Goal: Answer question/provide support: Share knowledge or assist other users

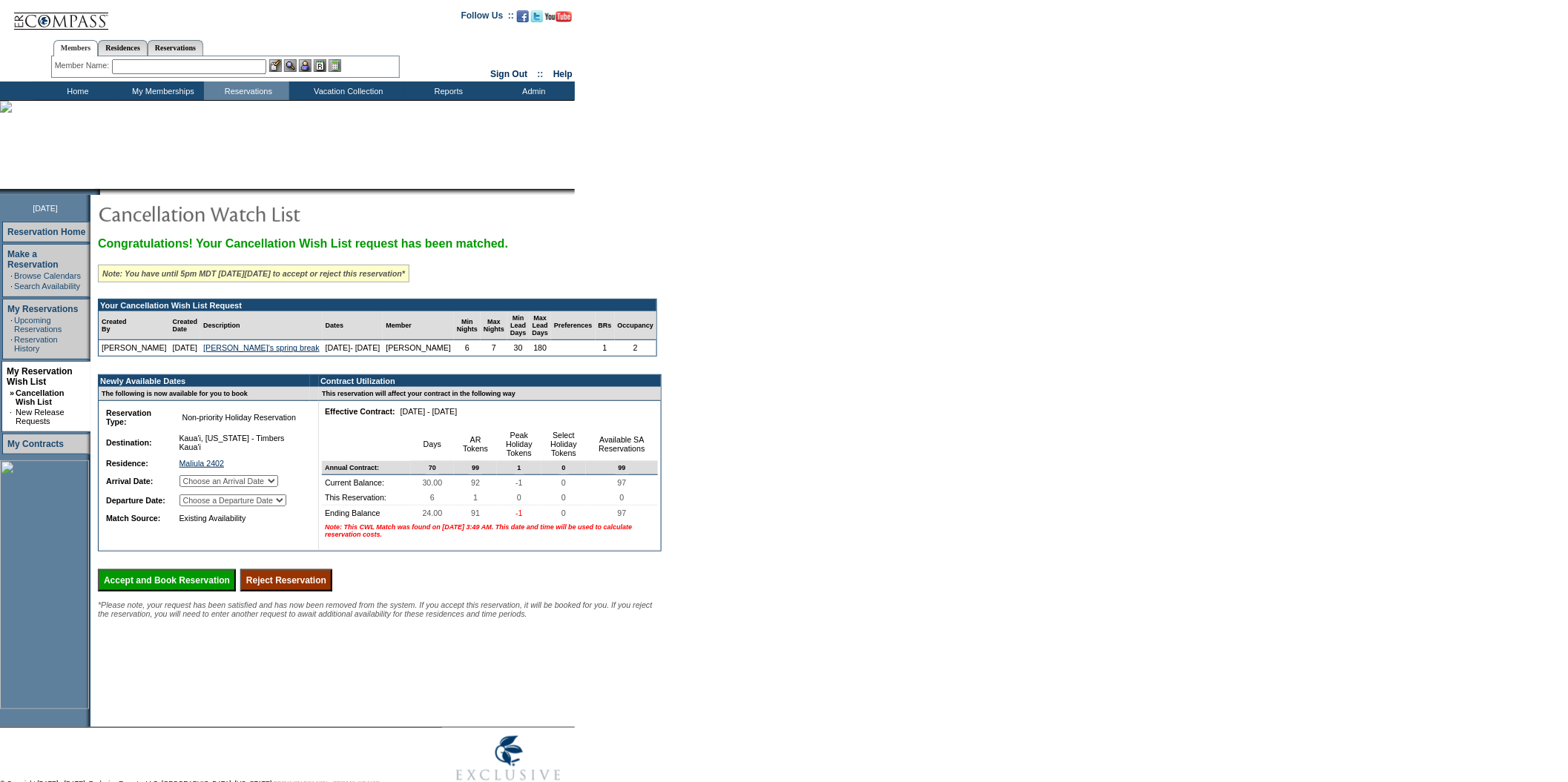
click at [332, 592] on input "Reject Reservation" at bounding box center [286, 580] width 92 height 22
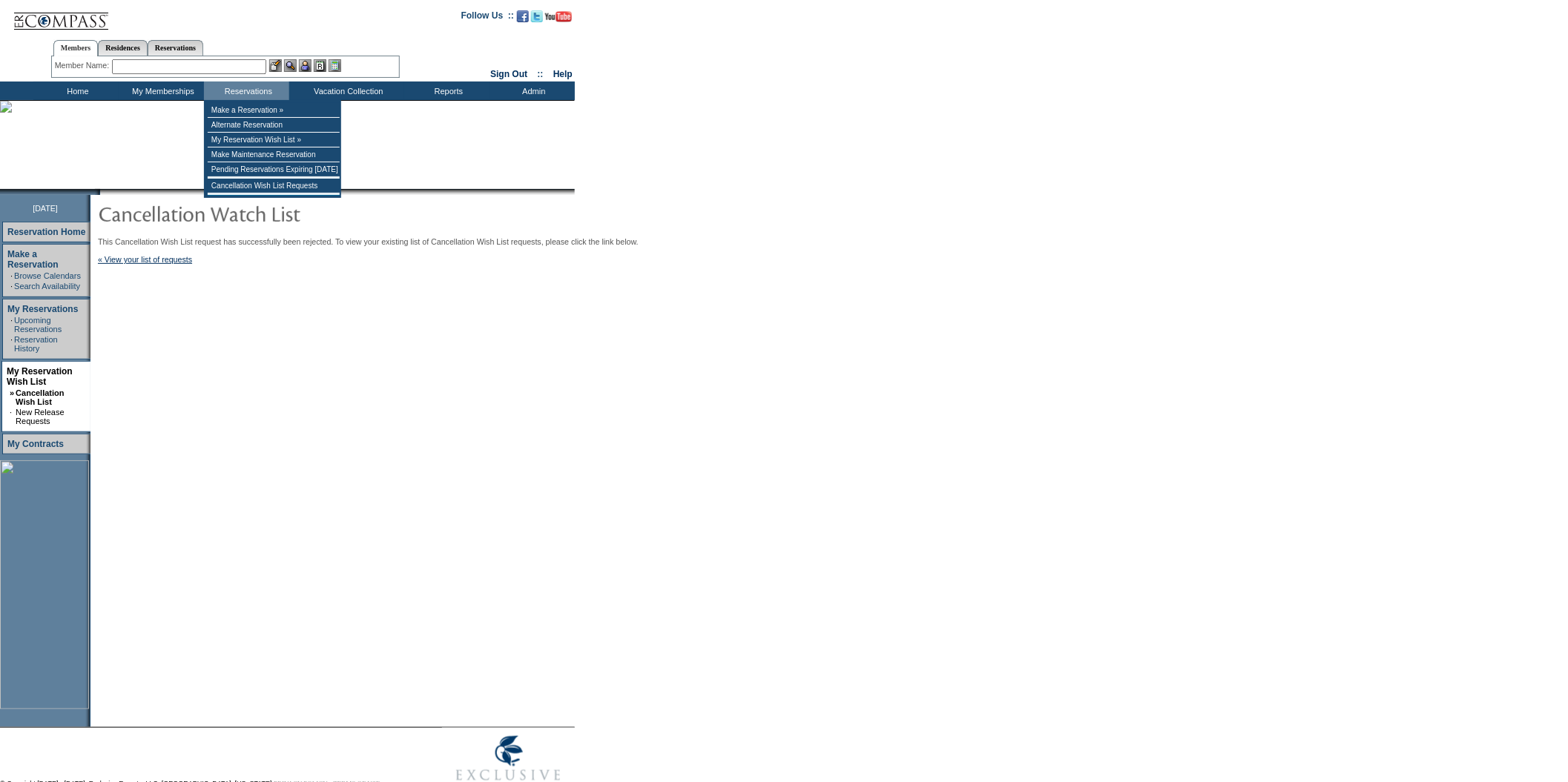
click at [207, 69] on input "text" at bounding box center [189, 67] width 154 height 15
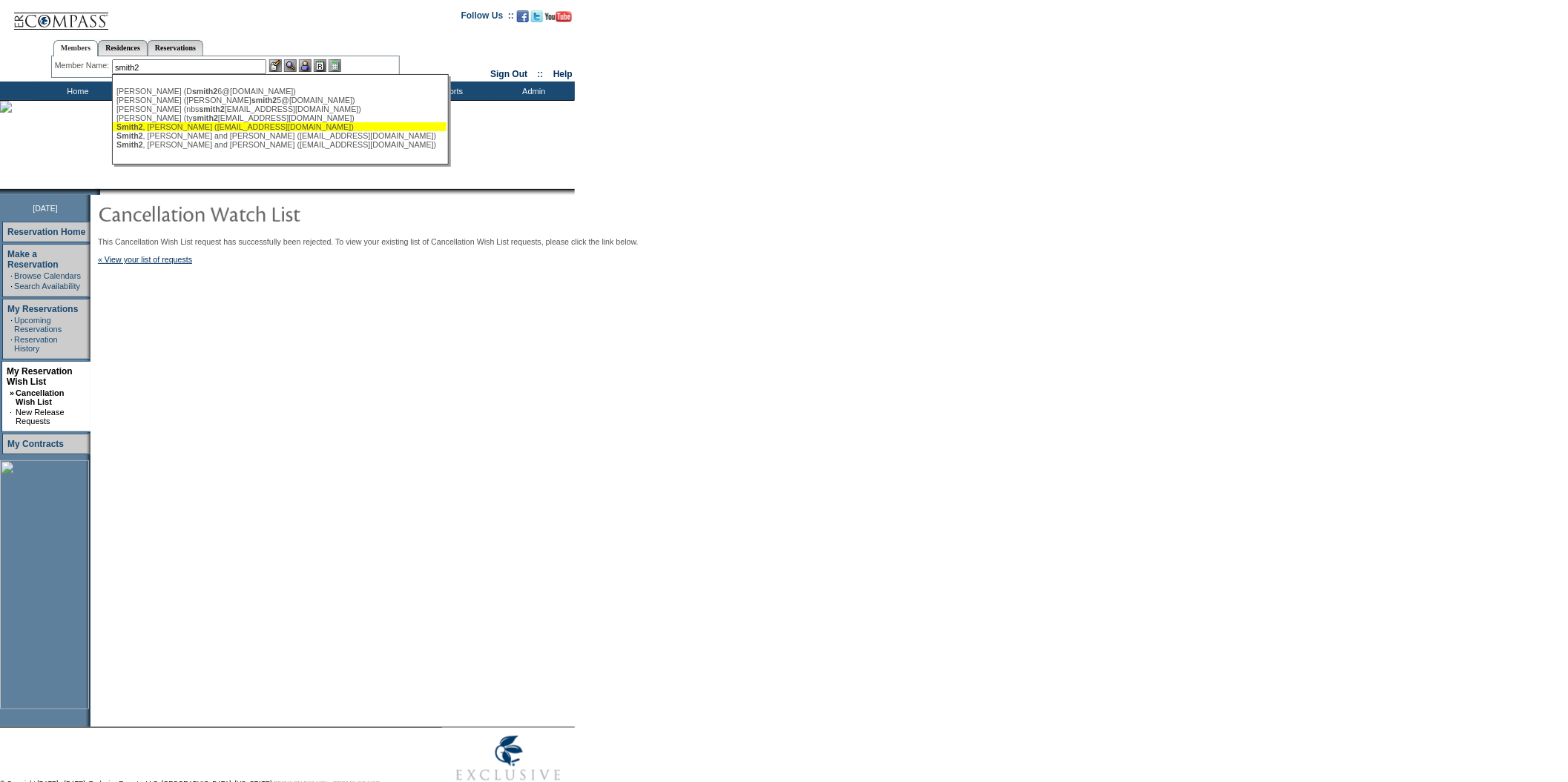
click at [194, 131] on div "Smith2 , [PERSON_NAME] ([EMAIL_ADDRESS][DOMAIN_NAME])" at bounding box center [280, 127] width 327 height 9
type input "Smith2, [PERSON_NAME] ([EMAIL_ADDRESS][DOMAIN_NAME])"
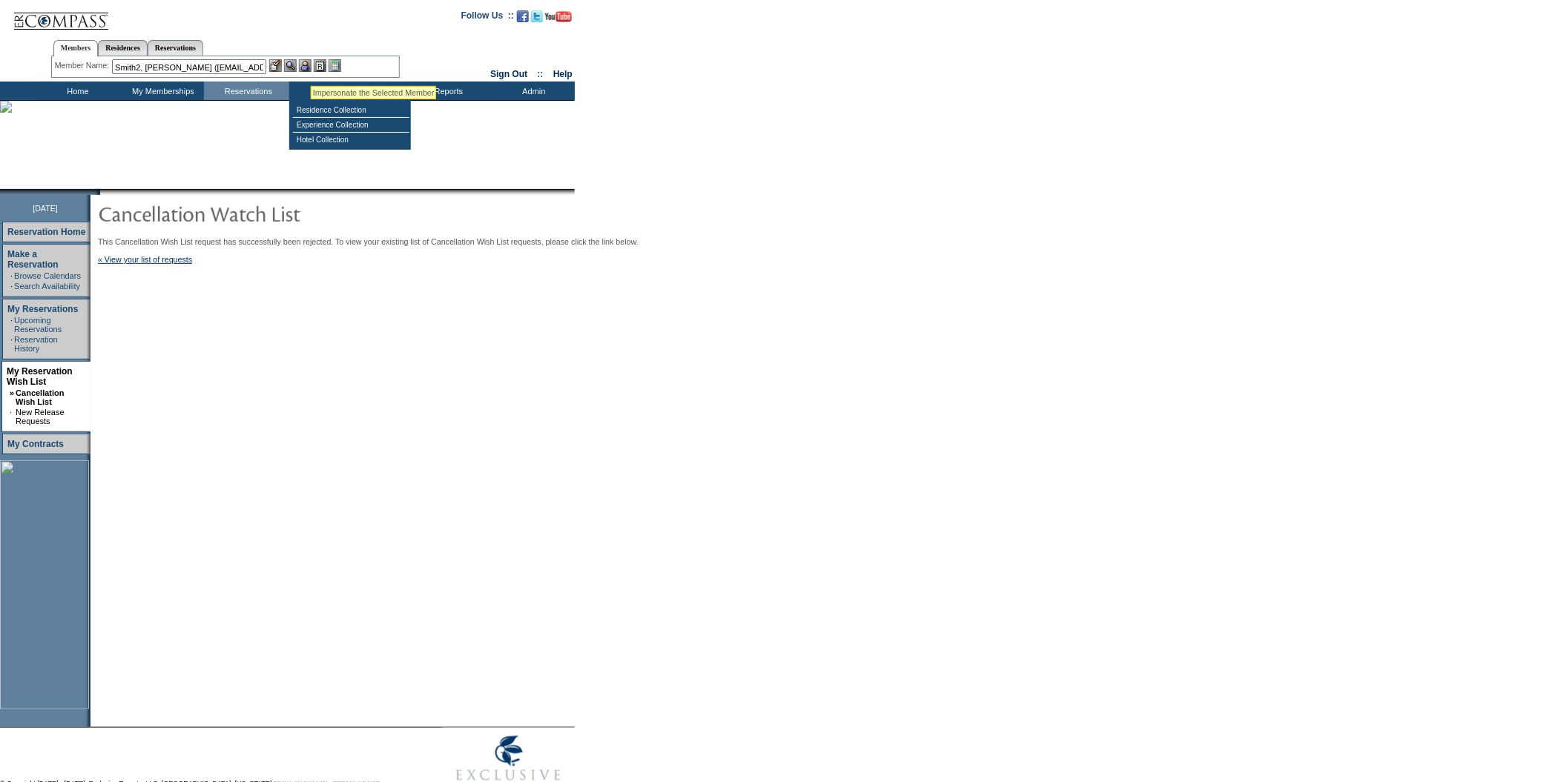
click at [311, 67] on img at bounding box center [305, 65] width 12 height 12
click at [293, 61] on img at bounding box center [290, 65] width 12 height 12
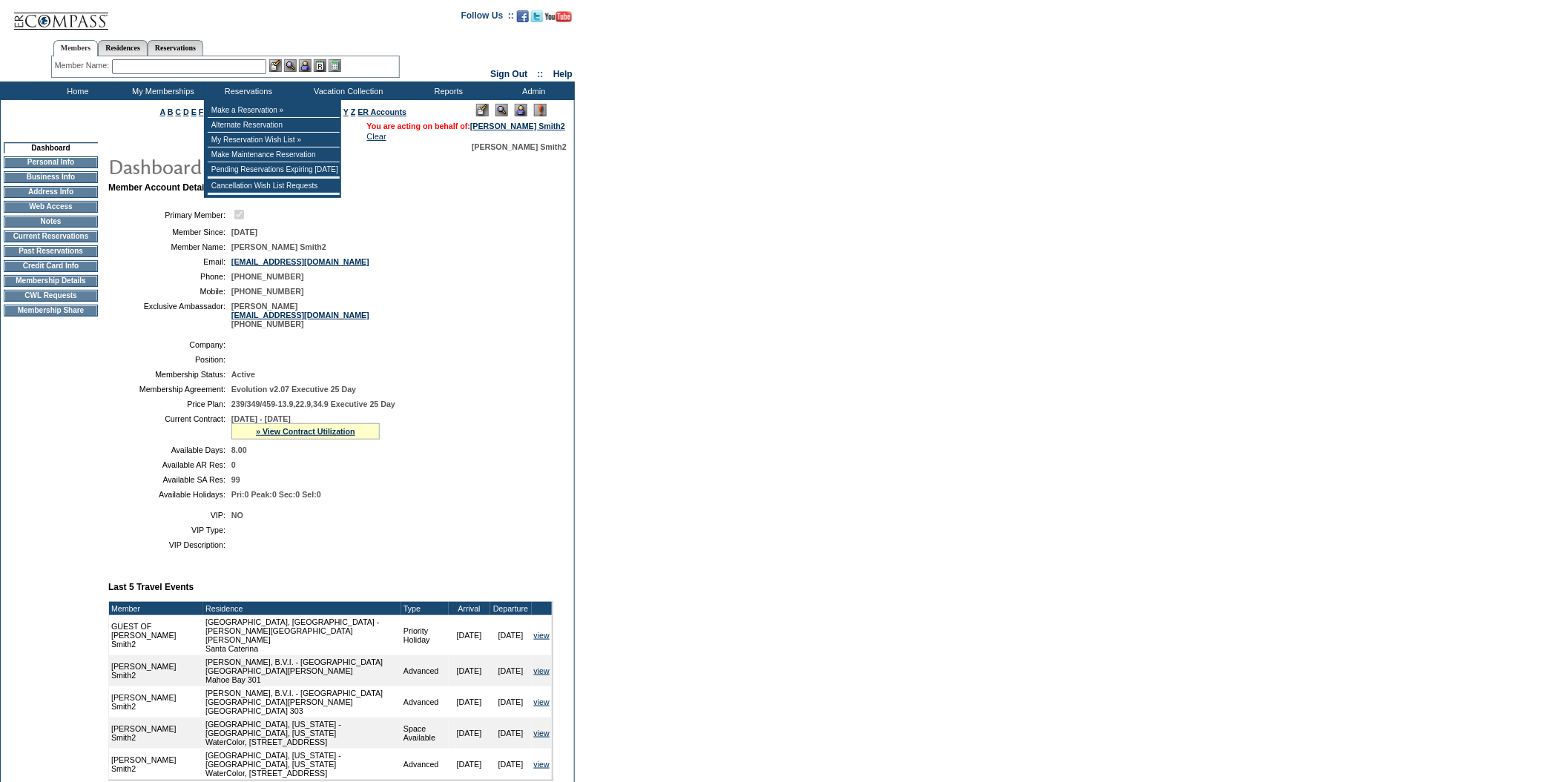
click at [263, 64] on input "text" at bounding box center [189, 67] width 154 height 15
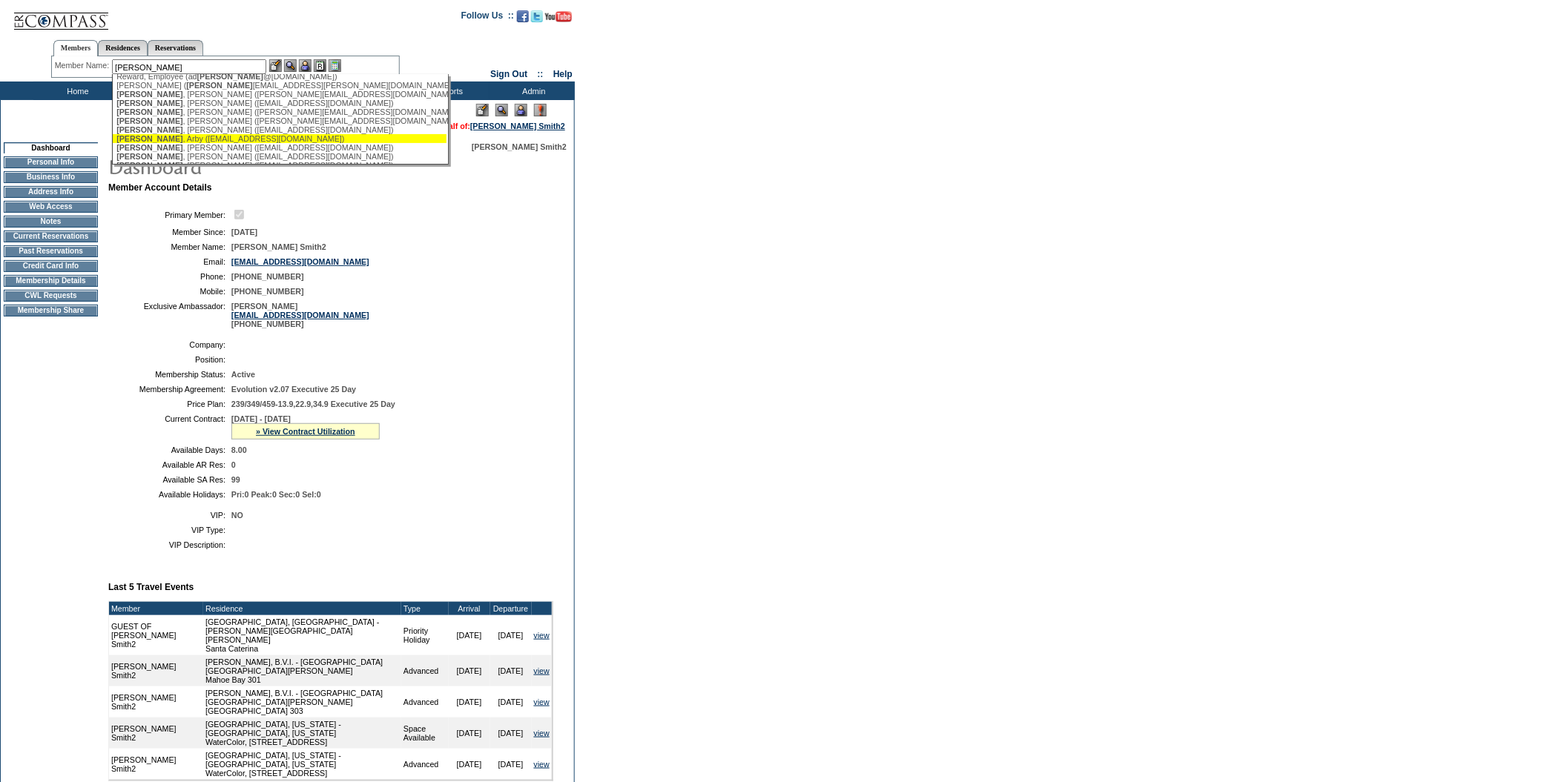
scroll to position [118, 0]
click at [207, 129] on div "Smith , Beth (bethclaysmith@gmail.com)" at bounding box center [280, 124] width 327 height 9
type input "Smith, Beth (bethclaysmith@gmail.com)"
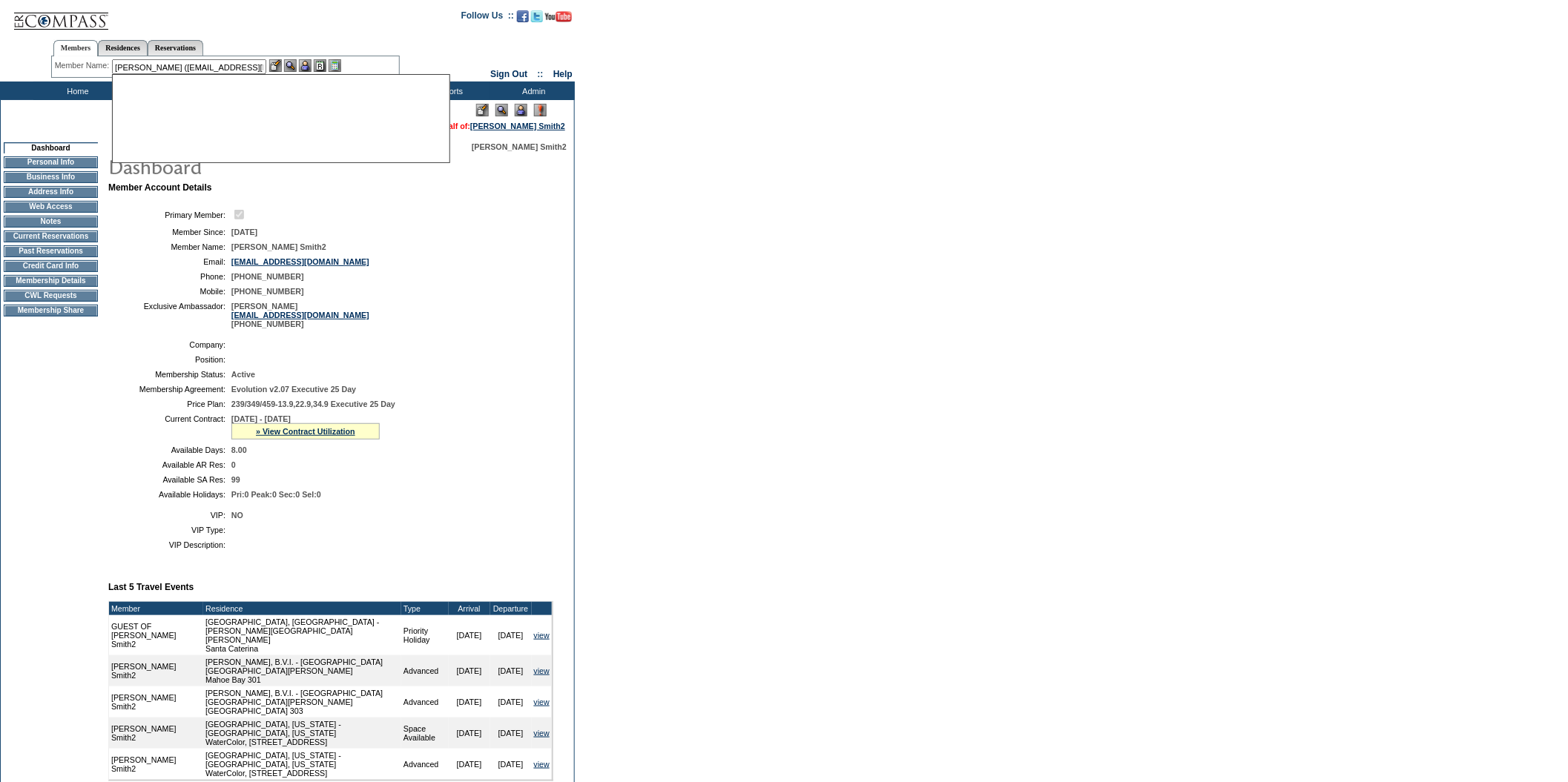
scroll to position [0, 0]
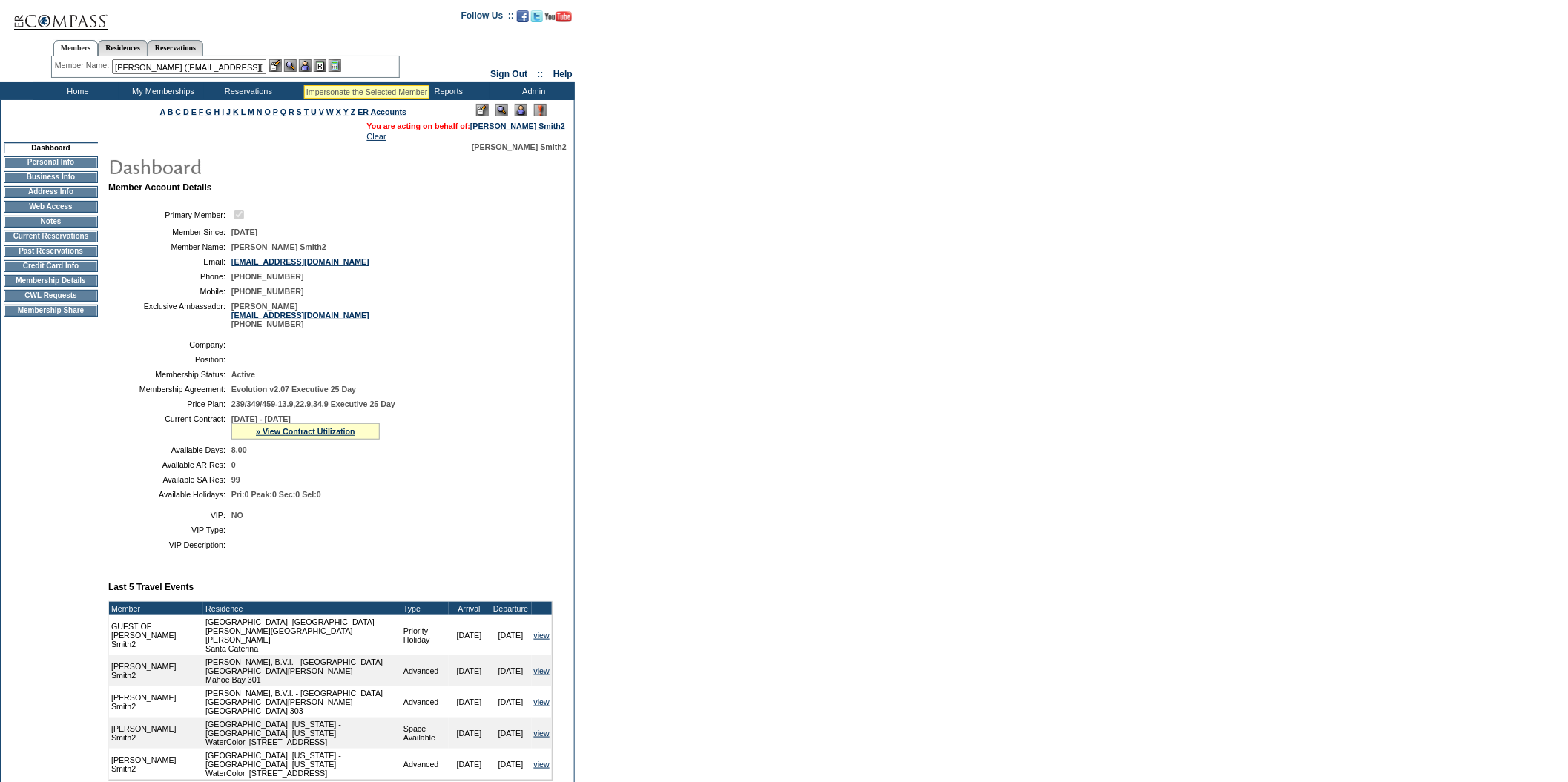
click at [307, 67] on img at bounding box center [305, 65] width 12 height 12
click at [291, 66] on img at bounding box center [290, 65] width 12 height 12
